Goal: Information Seeking & Learning: Learn about a topic

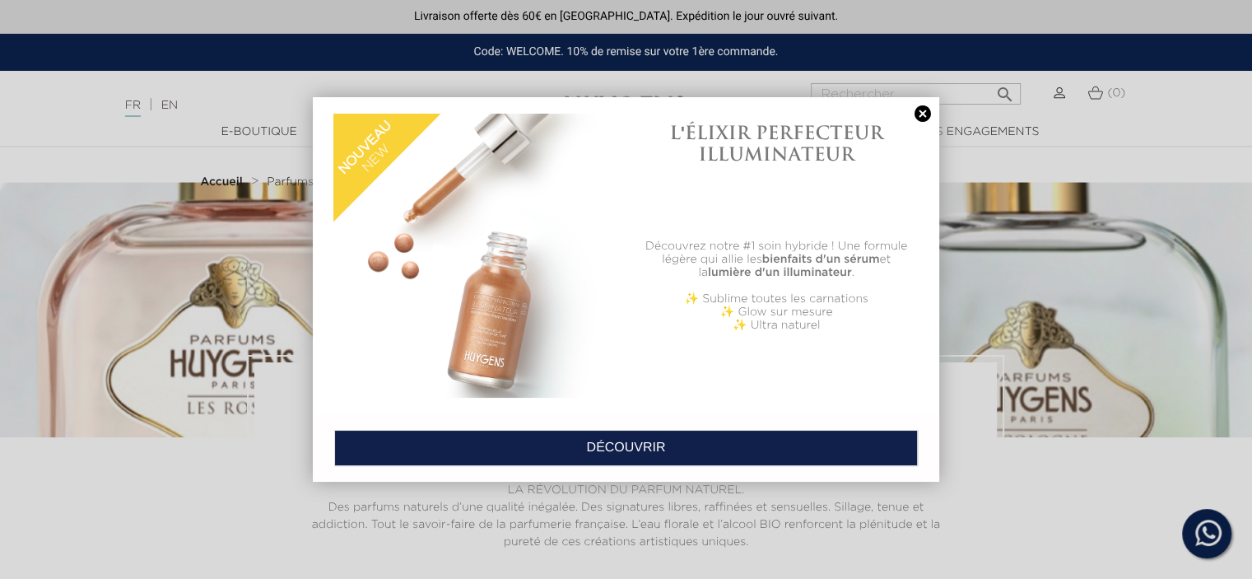
click at [920, 108] on link at bounding box center [922, 113] width 23 height 17
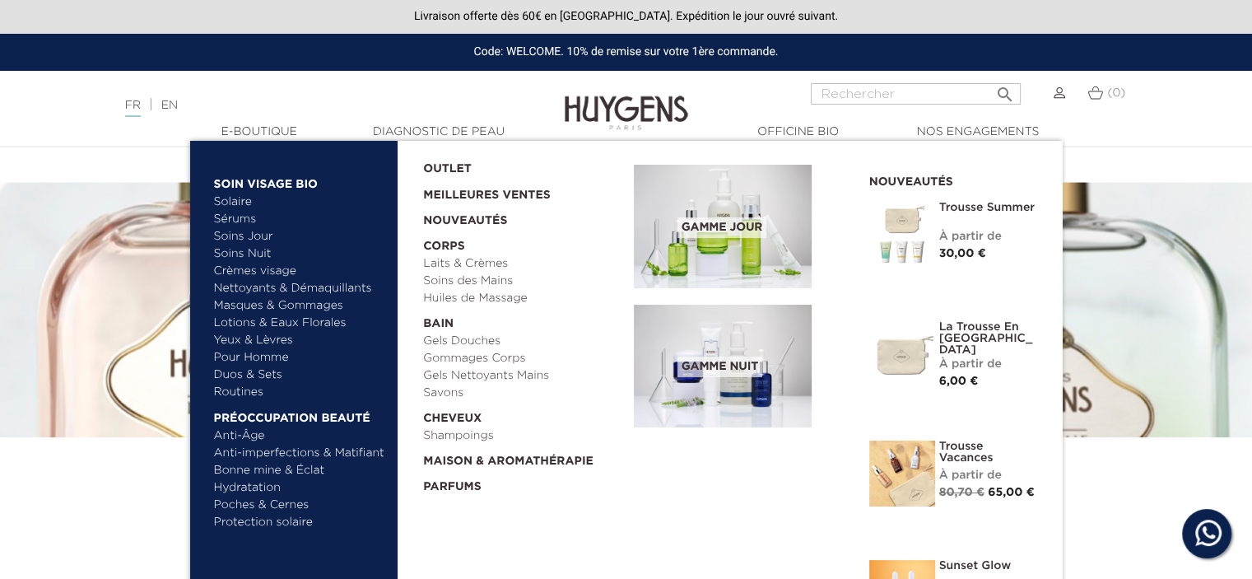
click at [254, 125] on link "  E-Boutique" at bounding box center [259, 131] width 165 height 17
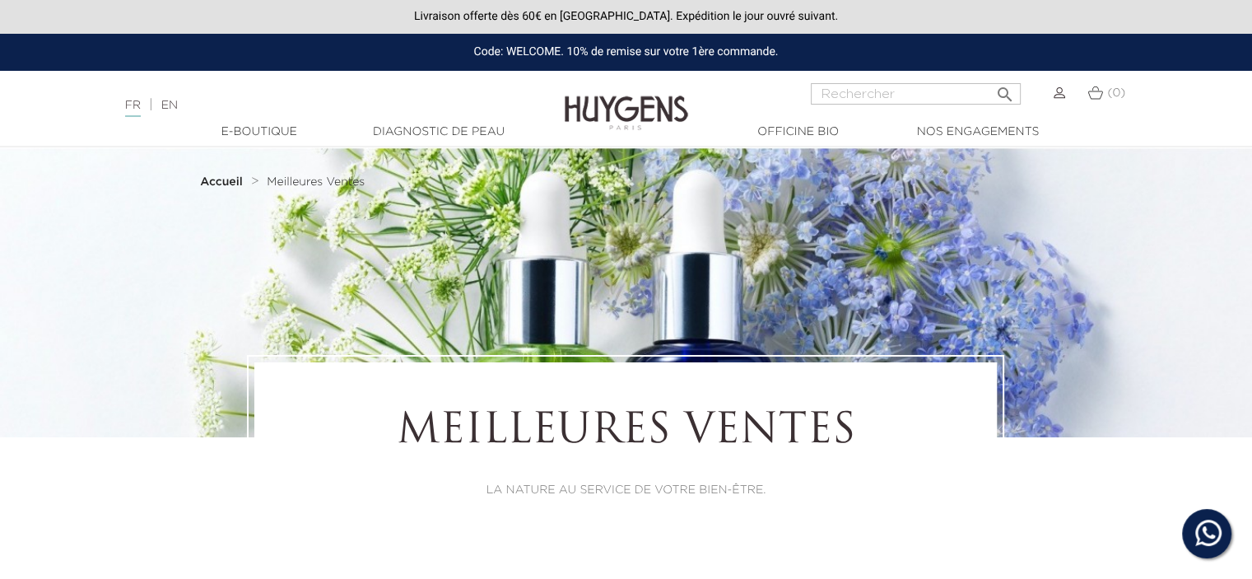
click at [254, 125] on link "  E-Boutique" at bounding box center [259, 131] width 165 height 17
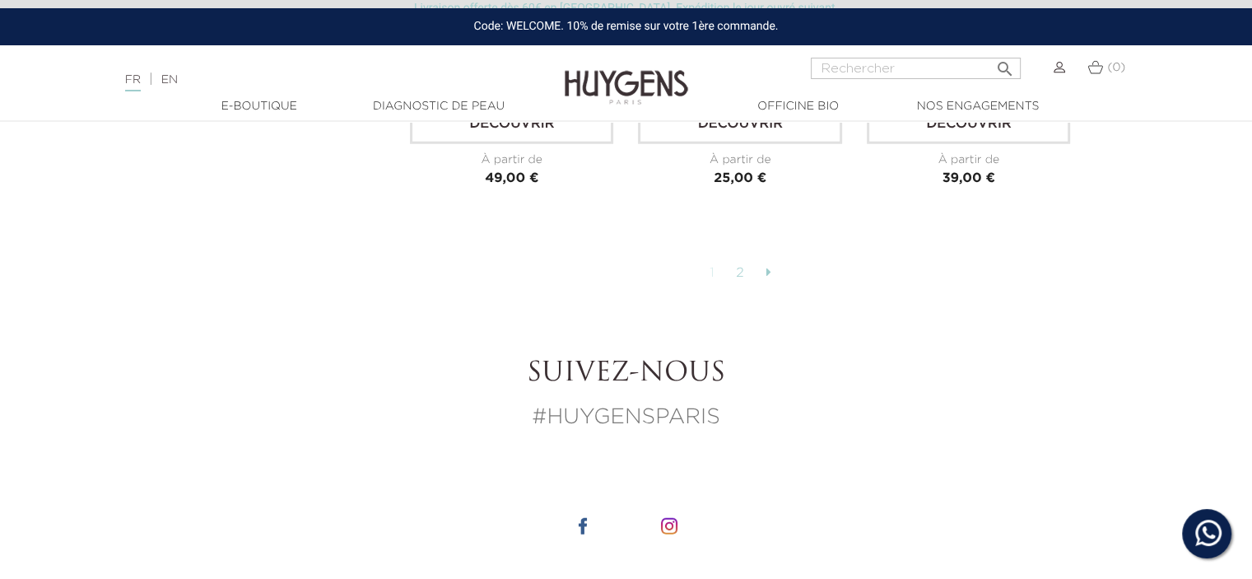
scroll to position [4199, 0]
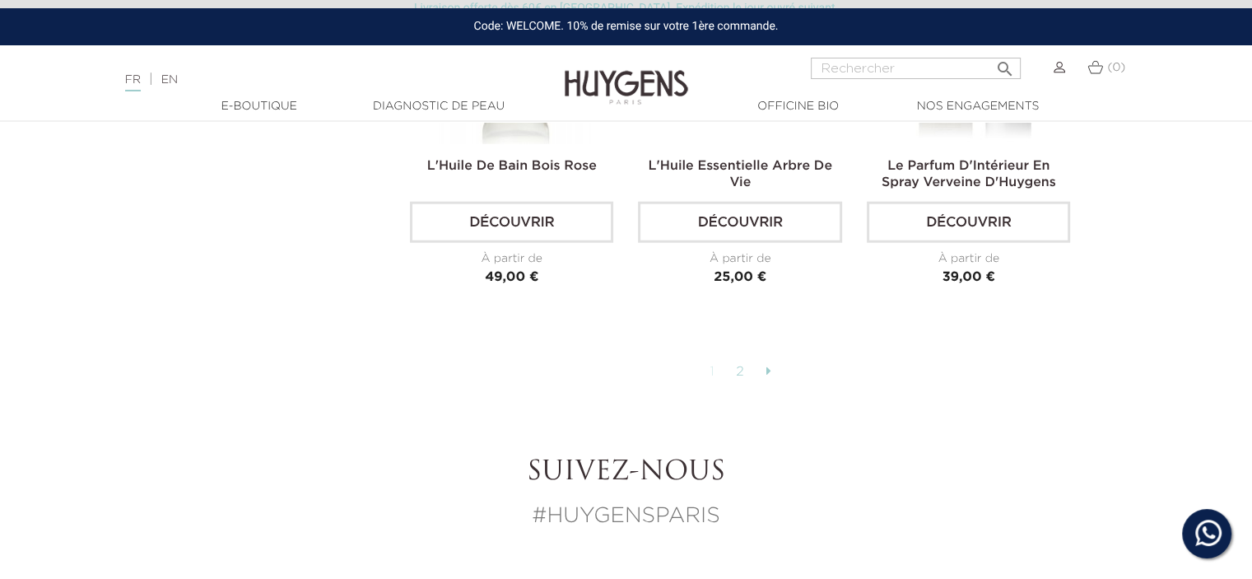
click at [739, 365] on link "2" at bounding box center [741, 372] width 26 height 28
click at [765, 360] on link at bounding box center [767, 372] width 21 height 28
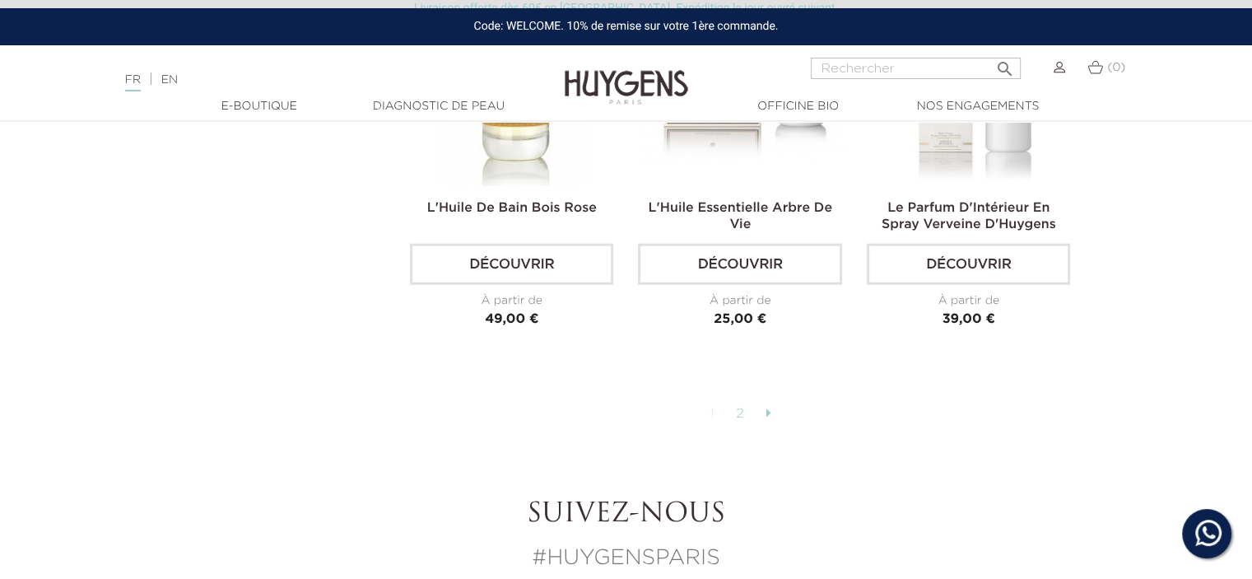
scroll to position [4116, 0]
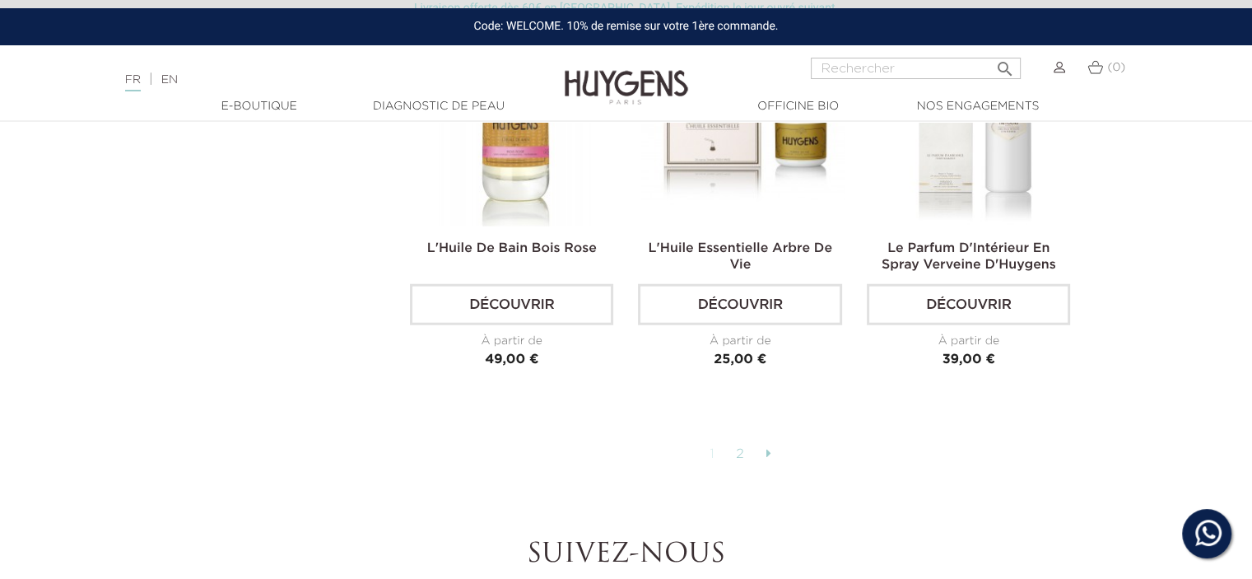
click at [740, 445] on link "2" at bounding box center [741, 454] width 26 height 28
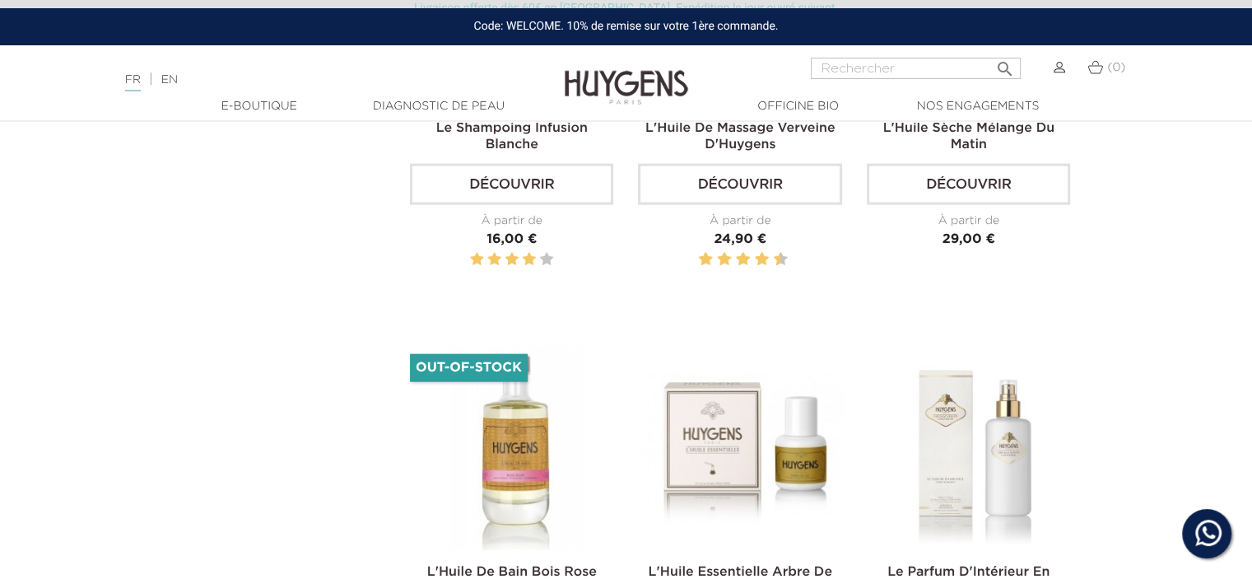
scroll to position [3787, 0]
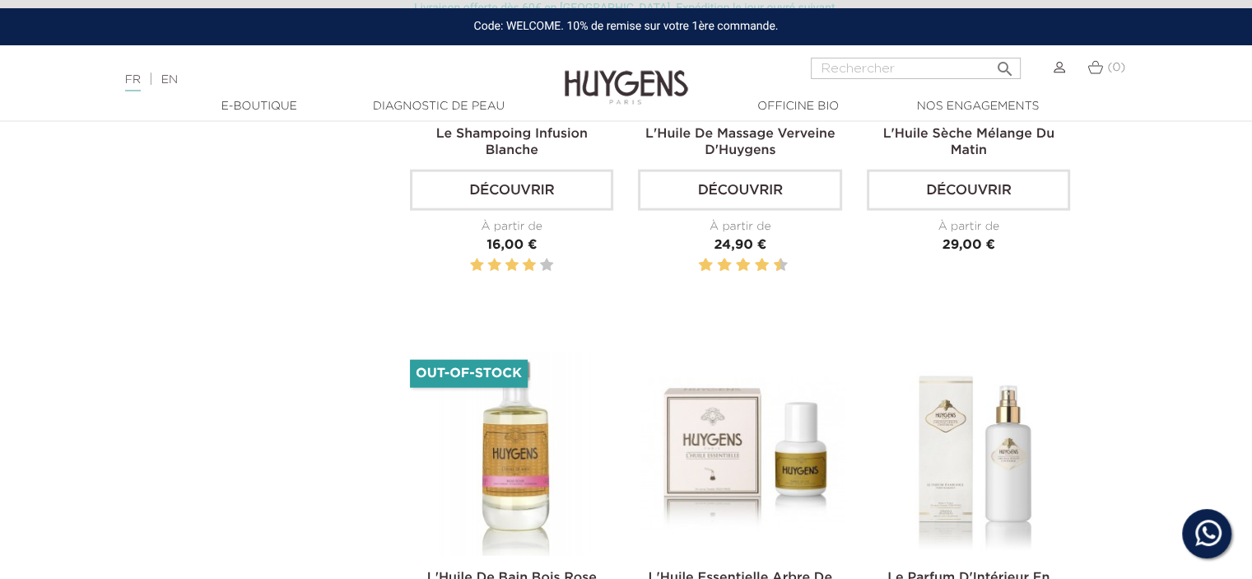
click at [836, 66] on input "Rechercher" at bounding box center [916, 68] width 210 height 21
type input "parfum"
click at [1001, 69] on icon "" at bounding box center [1005, 64] width 20 height 20
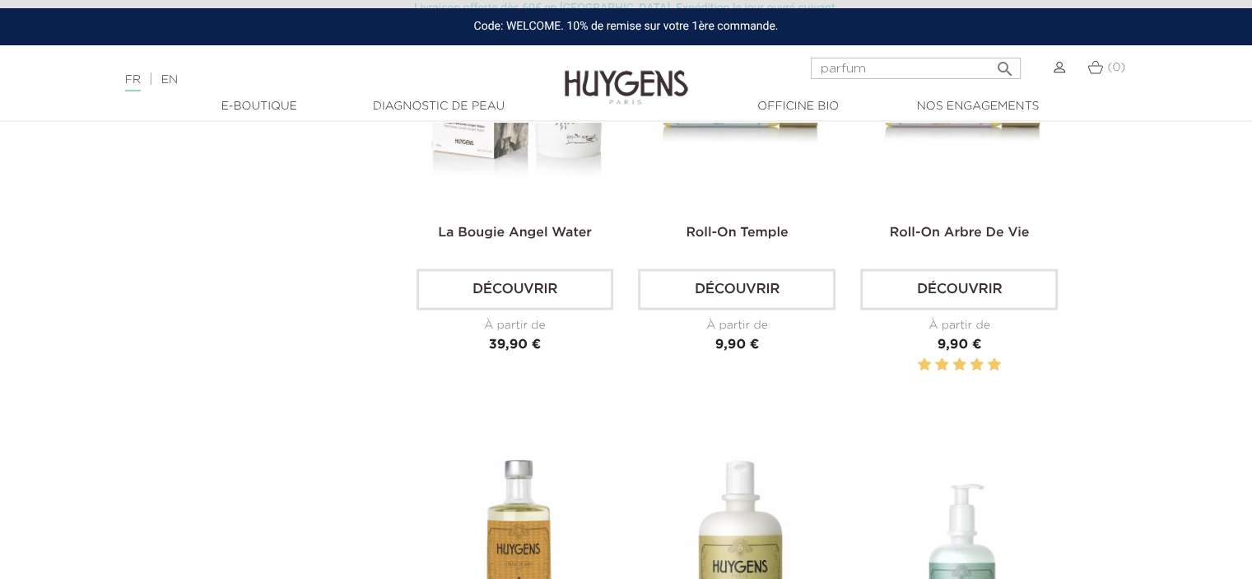
scroll to position [2717, 0]
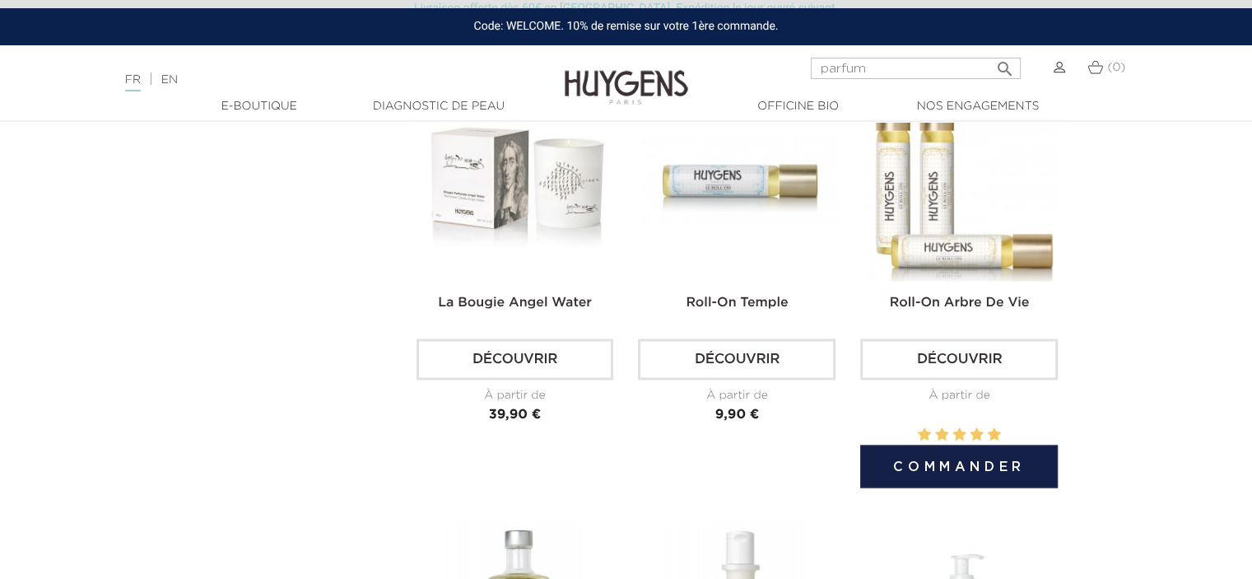
click at [966, 352] on link "Découvrir" at bounding box center [959, 358] width 198 height 41
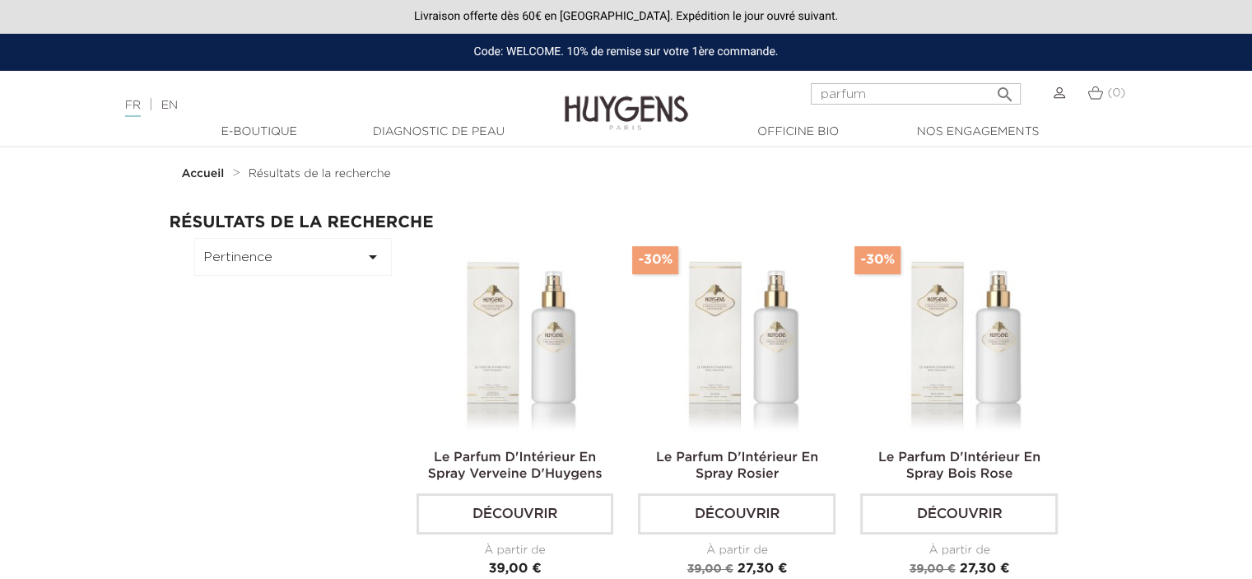
click at [883, 90] on input "parfum" at bounding box center [916, 93] width 210 height 21
type input "parfum les roses"
click at [1001, 91] on icon "" at bounding box center [1005, 90] width 20 height 20
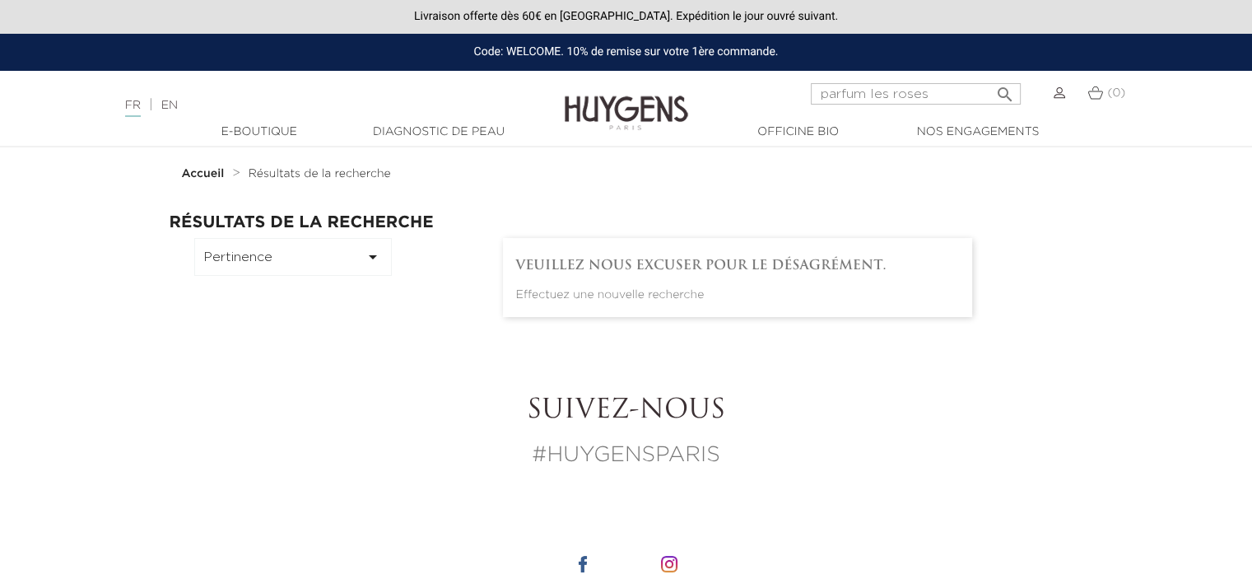
click at [373, 256] on icon "" at bounding box center [373, 257] width 20 height 20
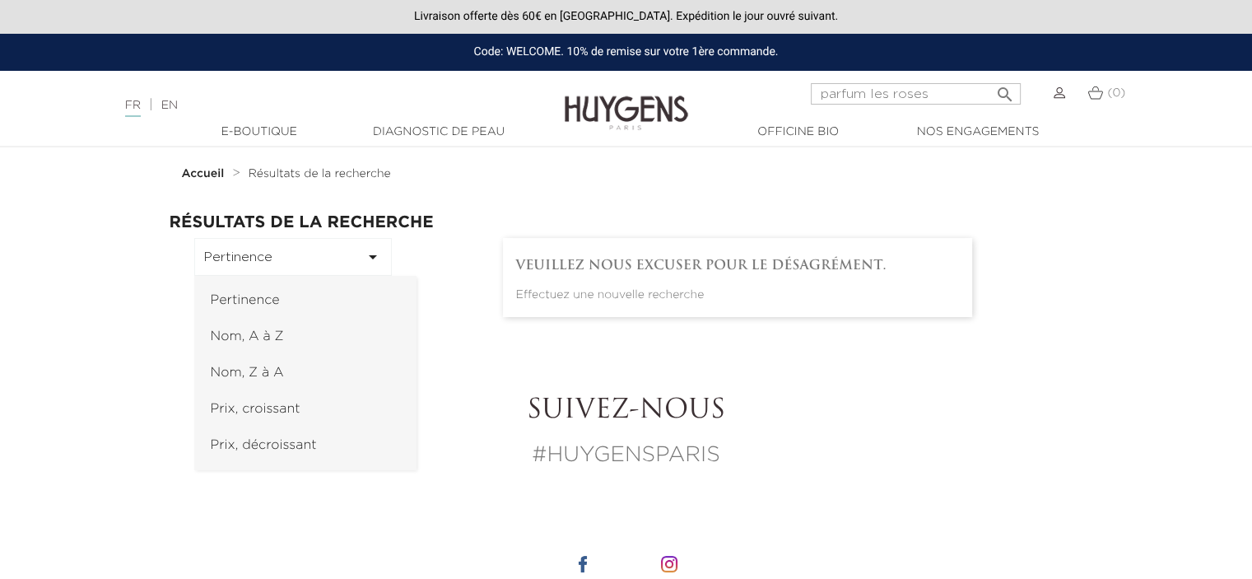
click at [1092, 328] on section "Accueil Résultats de la recherche Résultats de la recherche Pertinence  Pertin…" at bounding box center [626, 242] width 939 height 190
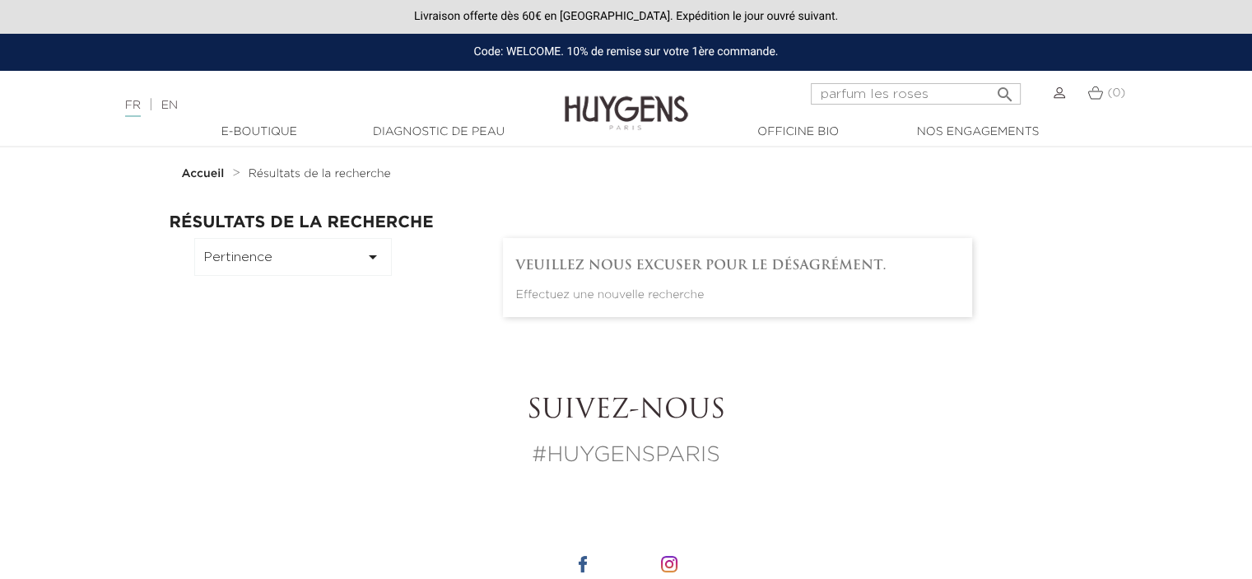
click at [1000, 90] on icon "" at bounding box center [1005, 90] width 20 height 20
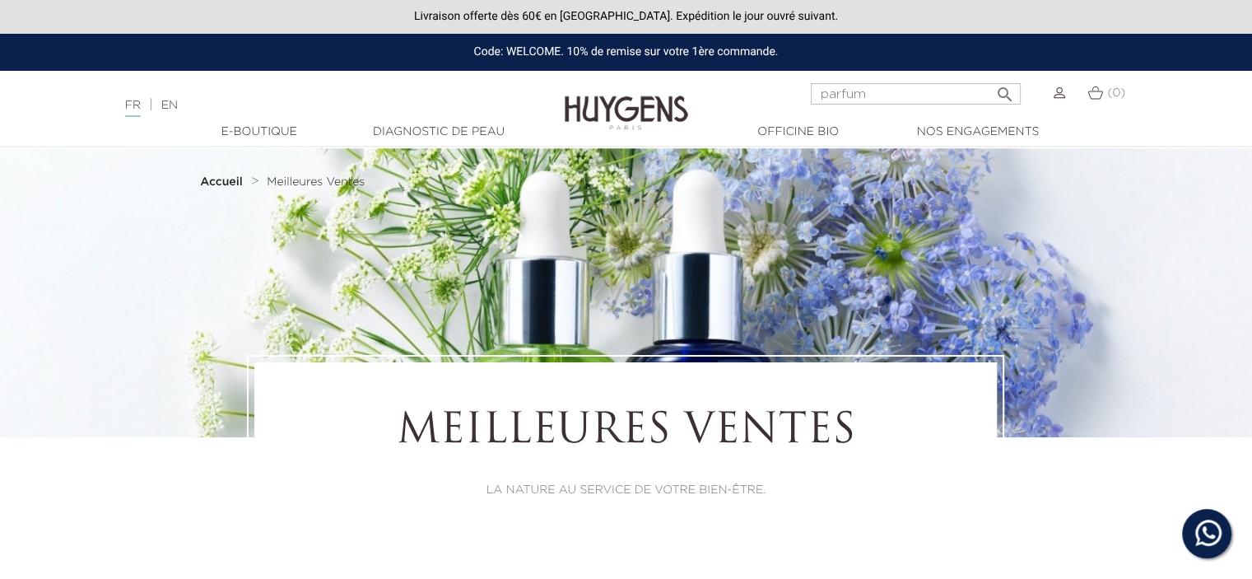
scroll to position [3626, 0]
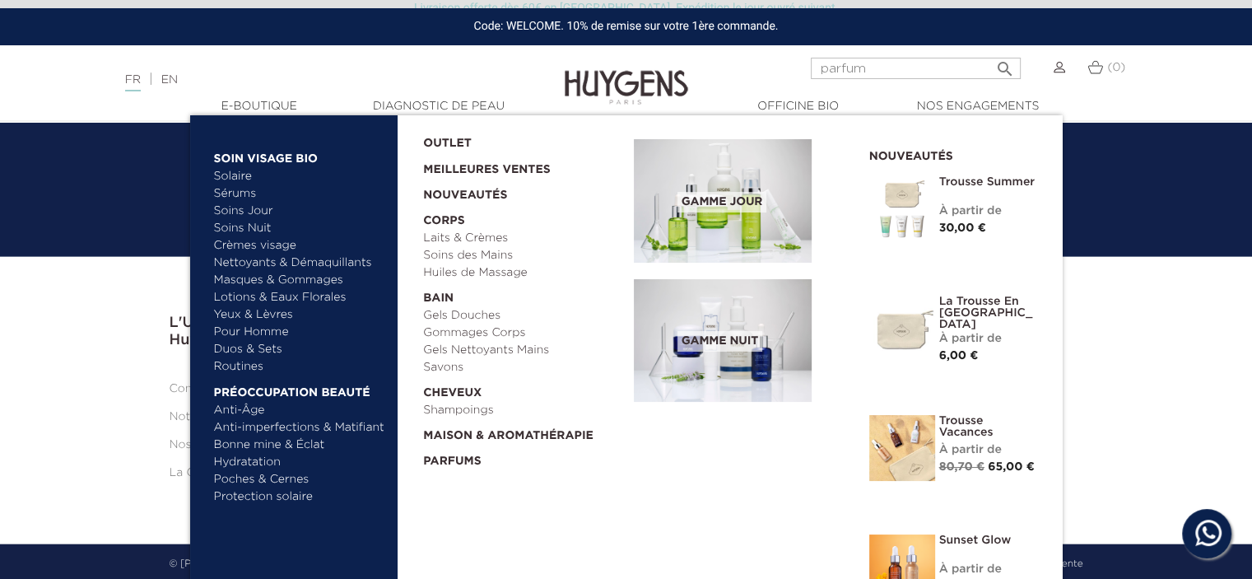
click at [454, 459] on link "Parfums" at bounding box center [522, 458] width 199 height 26
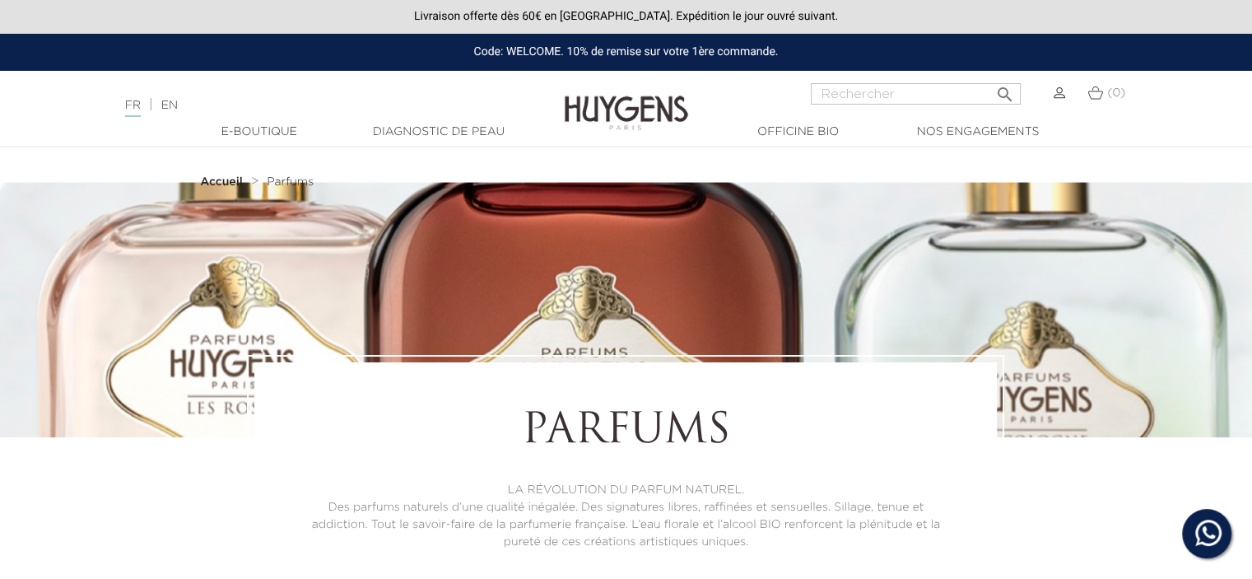
click at [226, 368] on div "Parfums LA RÉVOLUTION DU PARFUM NATUREL. Des parfums naturels d’une qualité iné…" at bounding box center [626, 479] width 939 height 249
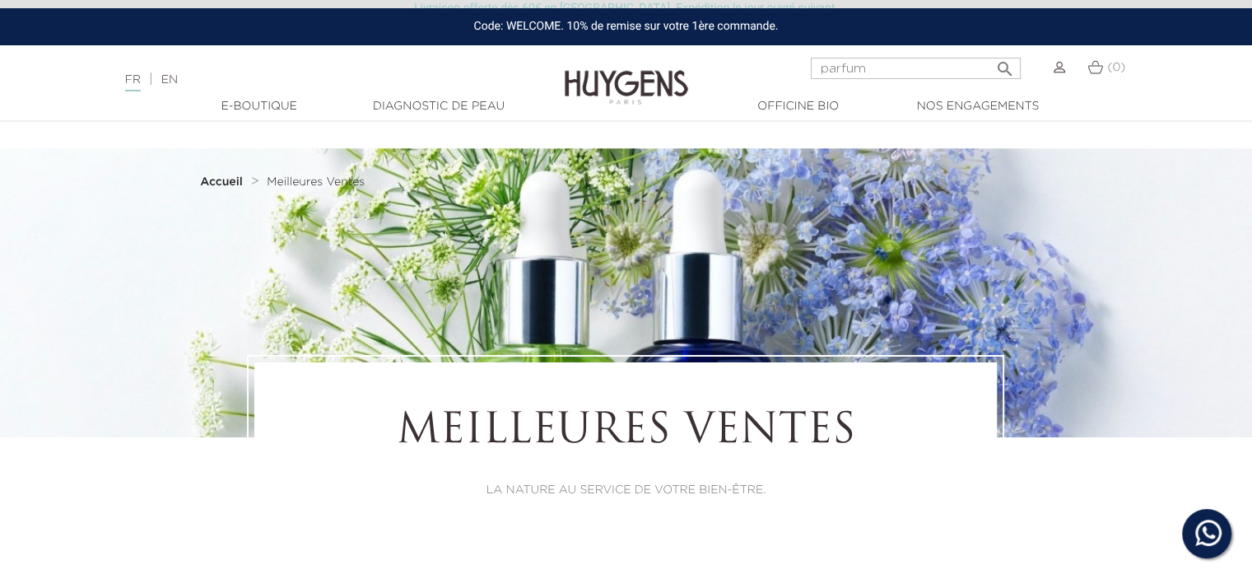
scroll to position [3626, 0]
